Goal: Task Accomplishment & Management: Complete application form

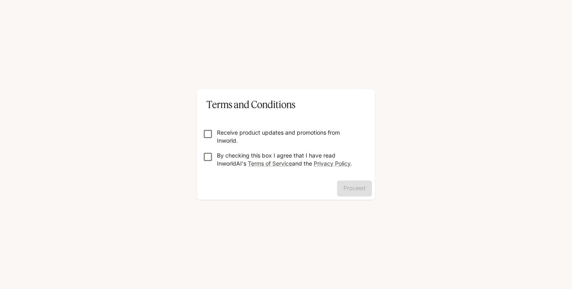
click at [221, 129] on p "Receive product updates and promotions from Inworld." at bounding box center [289, 137] width 145 height 16
click at [212, 162] on label "By checking this box I agree that I have read InworldAI's Terms of Service and …" at bounding box center [280, 159] width 163 height 16
click at [359, 191] on button "Proceed" at bounding box center [354, 188] width 35 height 16
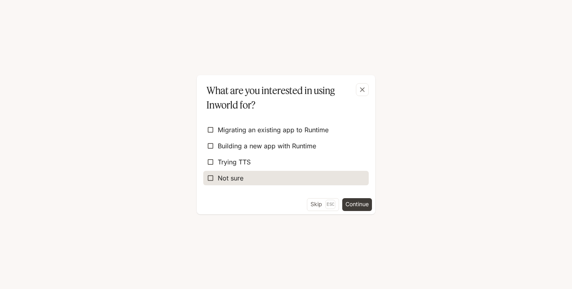
click at [285, 173] on label "Not sure" at bounding box center [285, 178] width 165 height 14
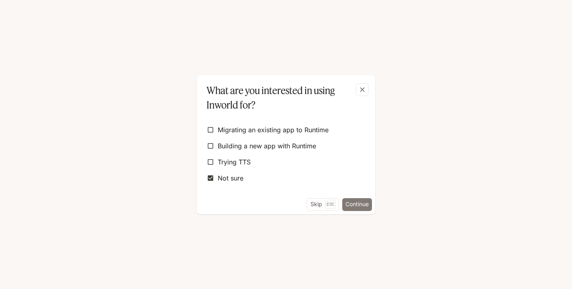
click at [352, 202] on button "Continue" at bounding box center [357, 204] width 30 height 13
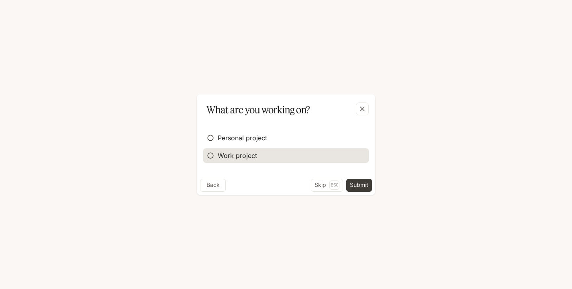
click at [261, 155] on label "Work project" at bounding box center [285, 155] width 165 height 14
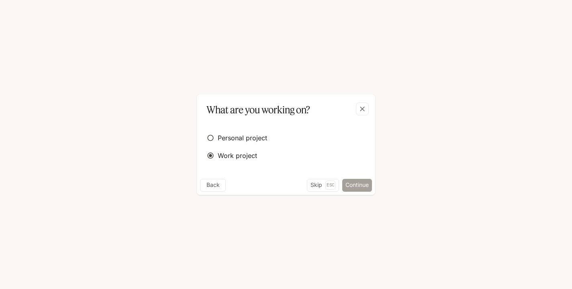
click at [359, 184] on button "Continue" at bounding box center [357, 185] width 30 height 13
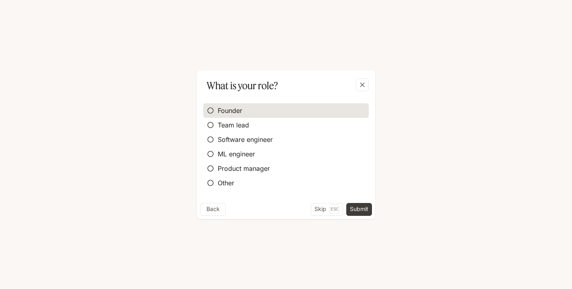
click at [284, 114] on label "Founder" at bounding box center [285, 110] width 165 height 14
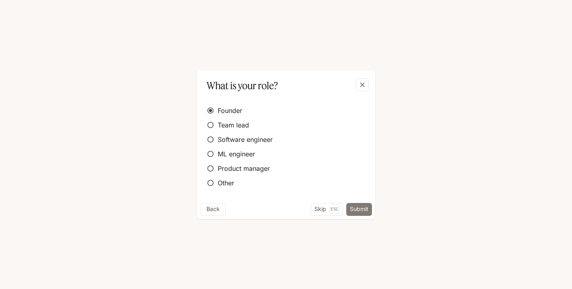
click at [361, 209] on button "Submit" at bounding box center [359, 209] width 26 height 13
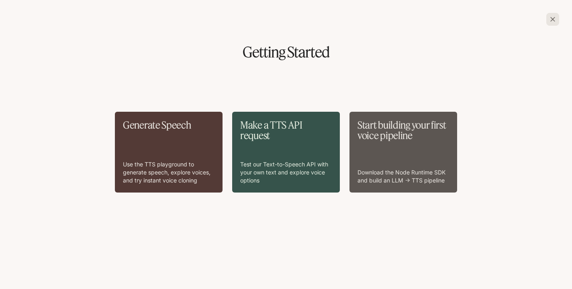
click at [379, 147] on div "Start building your first voice pipeline Download the Node Runtime SDK and buil…" at bounding box center [403, 152] width 92 height 65
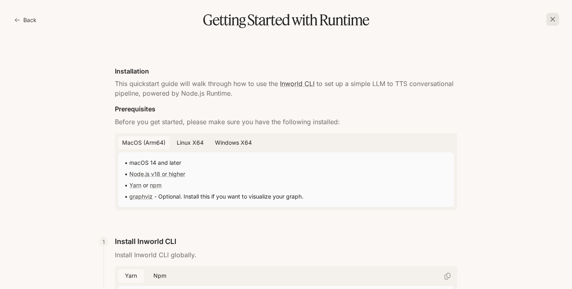
click at [22, 20] on button "Back" at bounding box center [26, 20] width 27 height 16
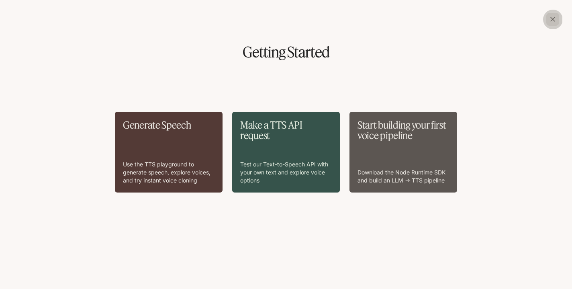
click at [549, 20] on icon "button" at bounding box center [553, 19] width 8 height 8
